Goal: Information Seeking & Learning: Learn about a topic

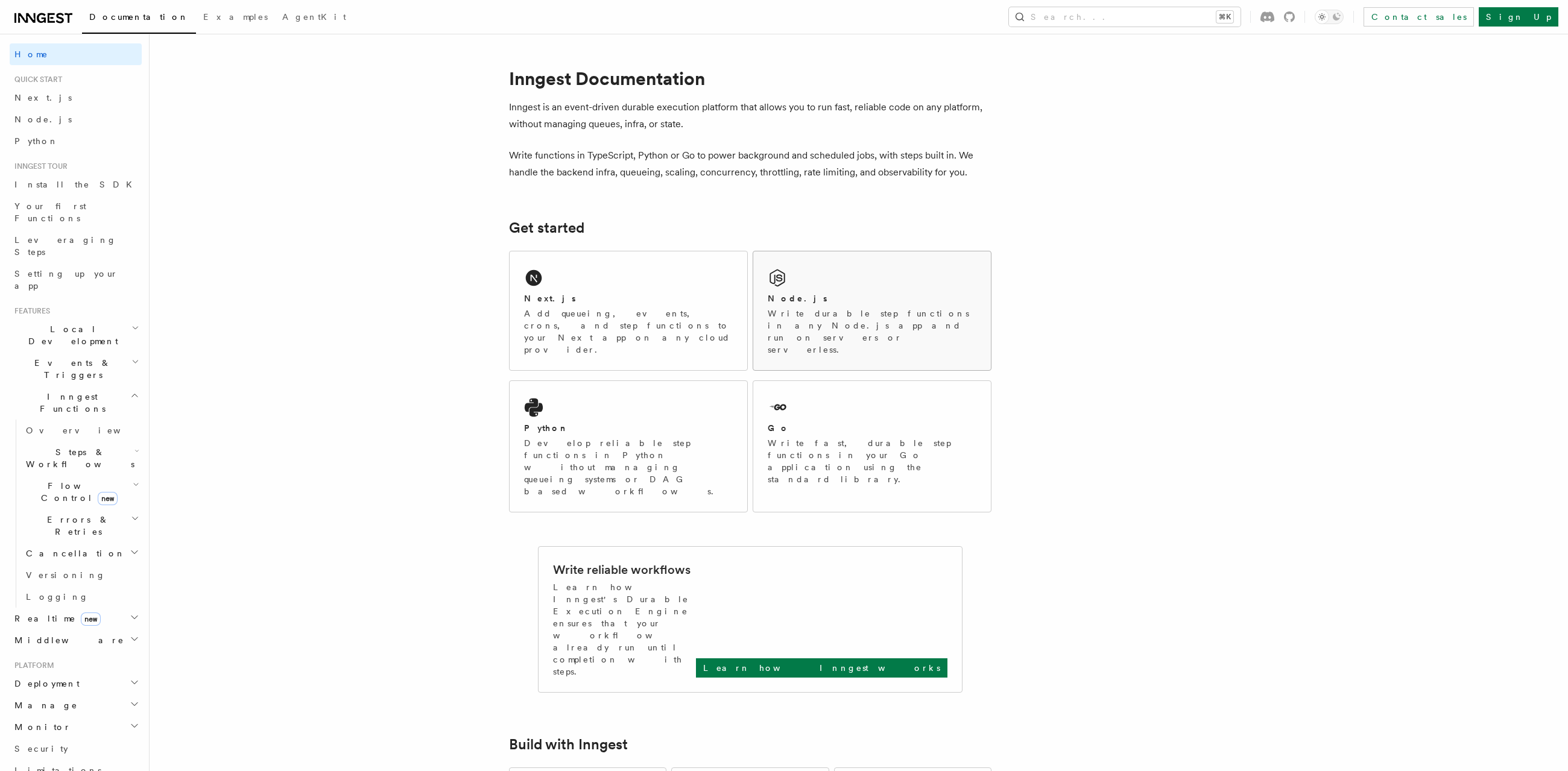
click at [861, 317] on p "Write durable step functions in any Node.js app and run on servers or serverles…" at bounding box center [871, 332] width 209 height 48
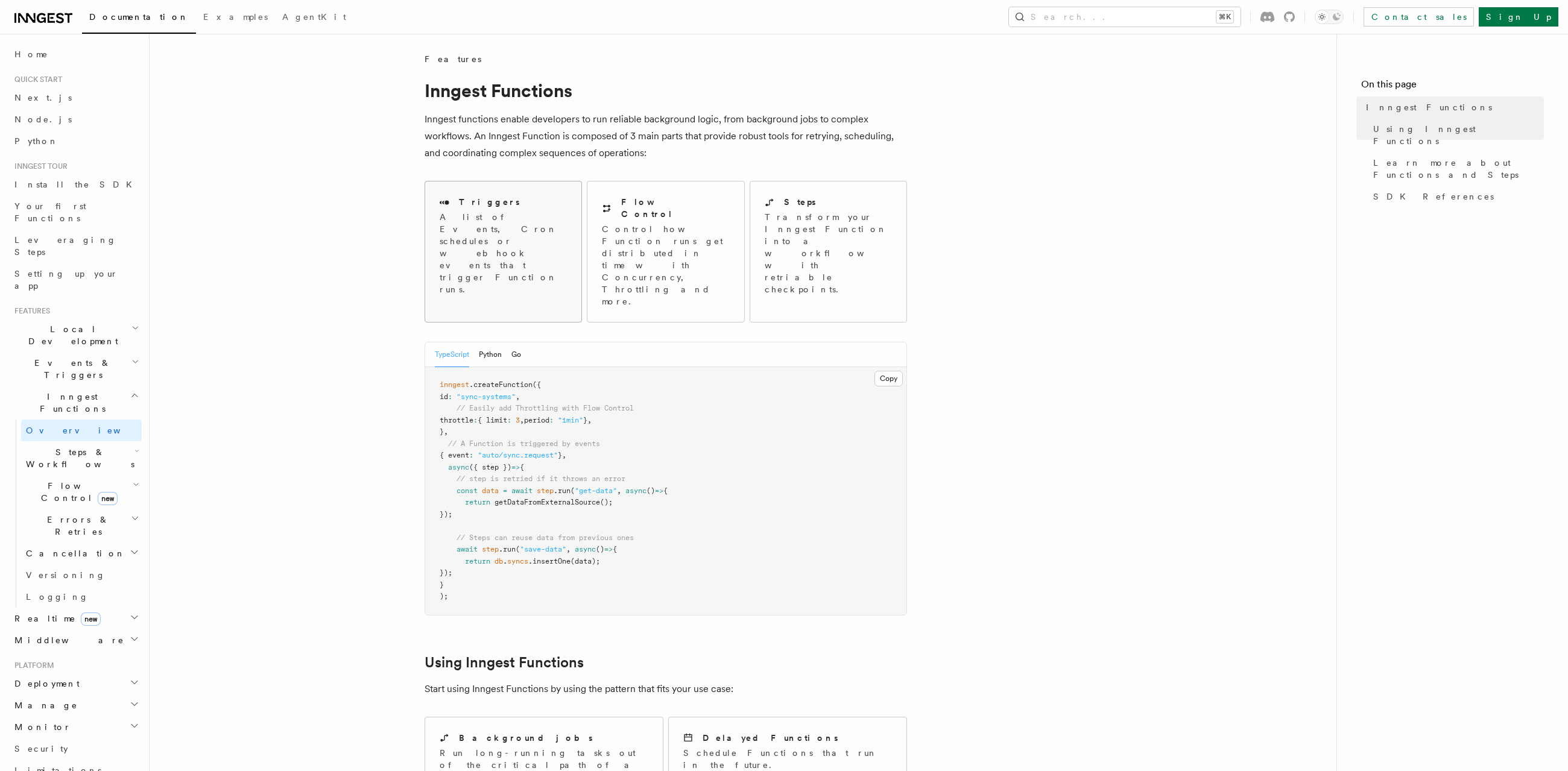
click at [554, 262] on link "Triggers A list of Events, Cron schedules or webhook events that trigger Functi…" at bounding box center [504, 251] width 157 height 142
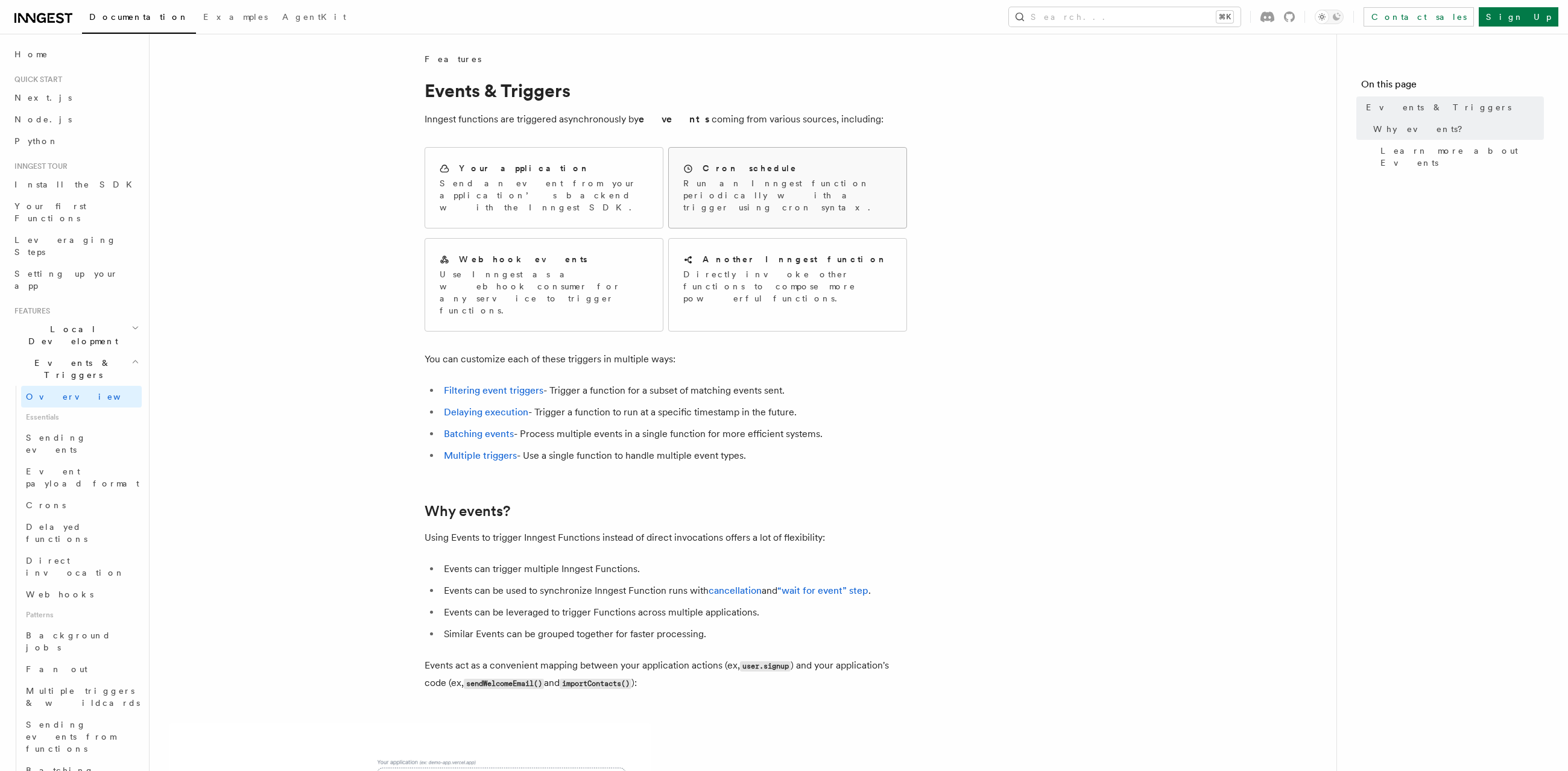
click at [823, 175] on div "Cron schedule Run an Inngest function periodically with a trigger using cron sy…" at bounding box center [787, 187] width 209 height 51
